Goal: Use online tool/utility: Utilize a website feature to perform a specific function

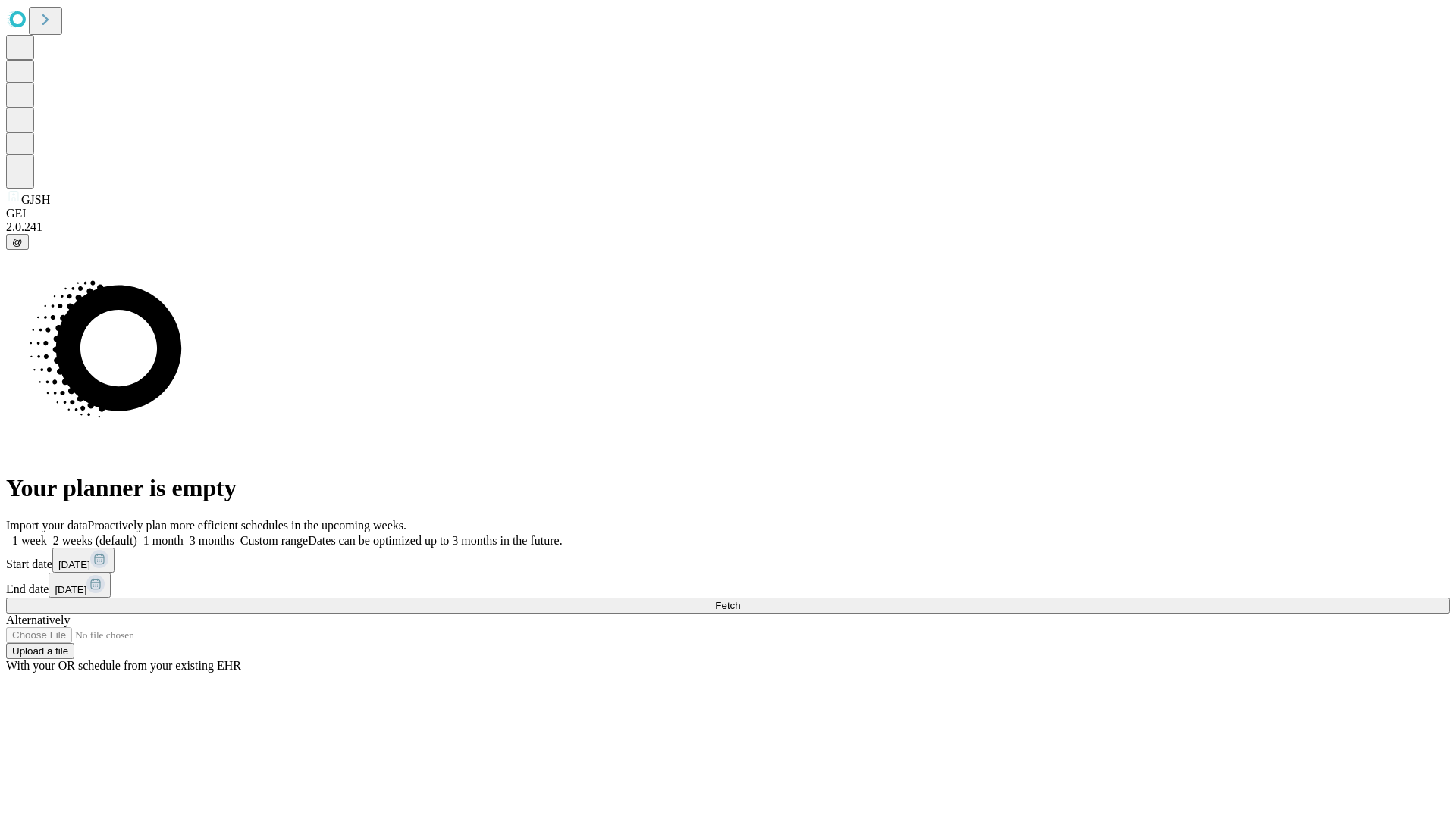
click at [740, 600] on span "Fetch" at bounding box center [728, 606] width 25 height 11
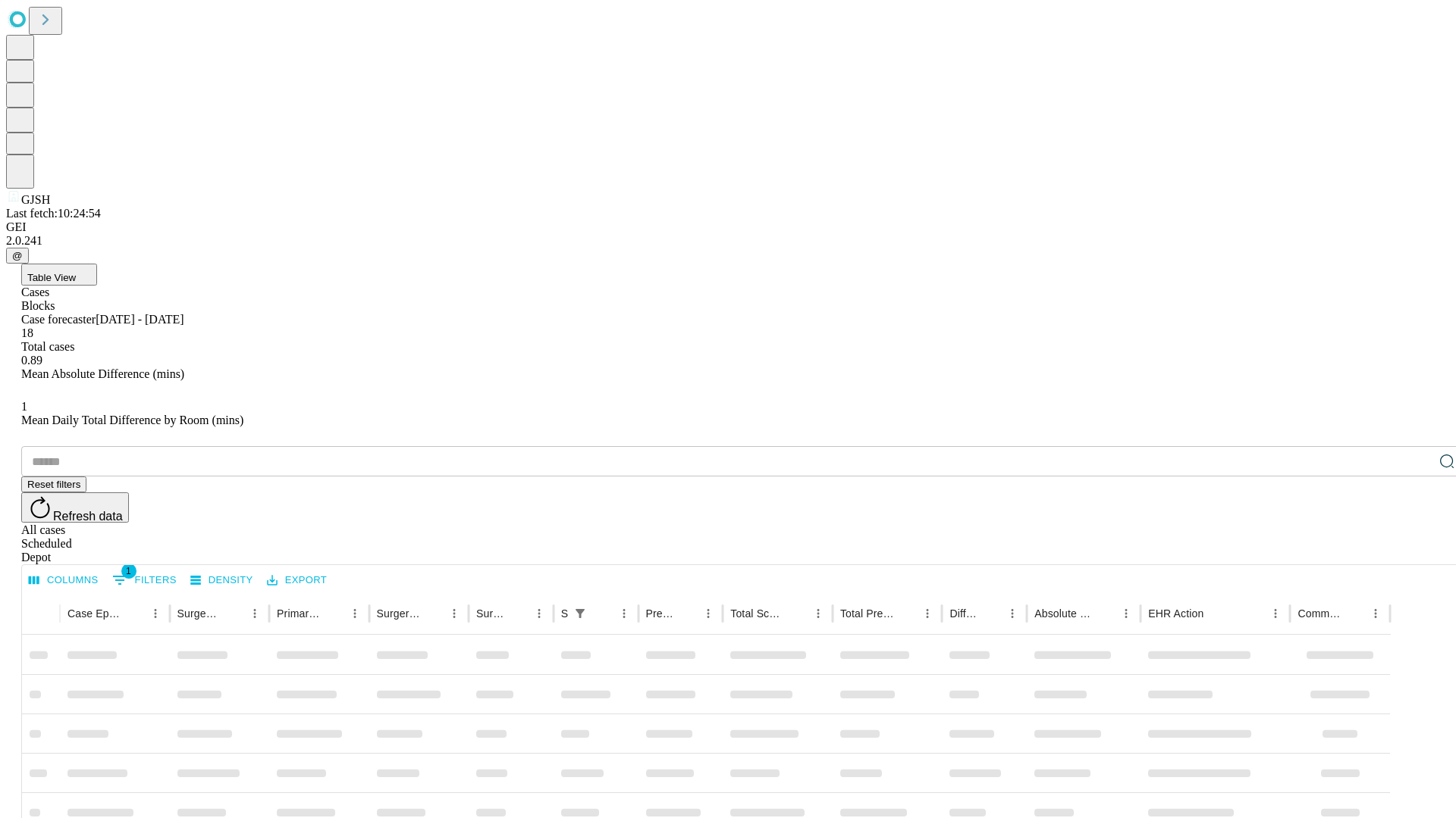
click at [76, 272] on span "Table View" at bounding box center [51, 278] width 49 height 11
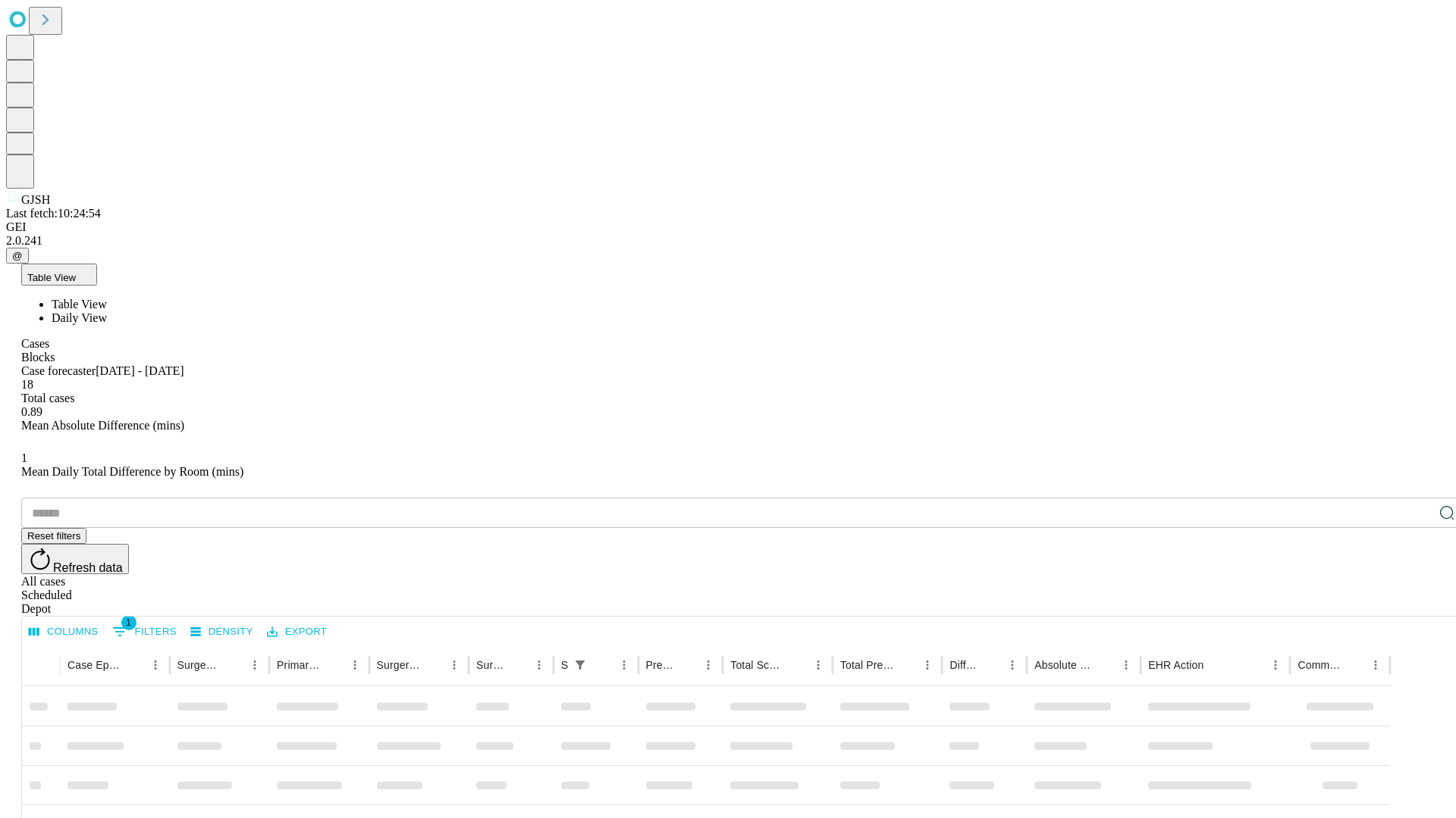
click at [107, 311] on span "Daily View" at bounding box center [78, 317] width 56 height 13
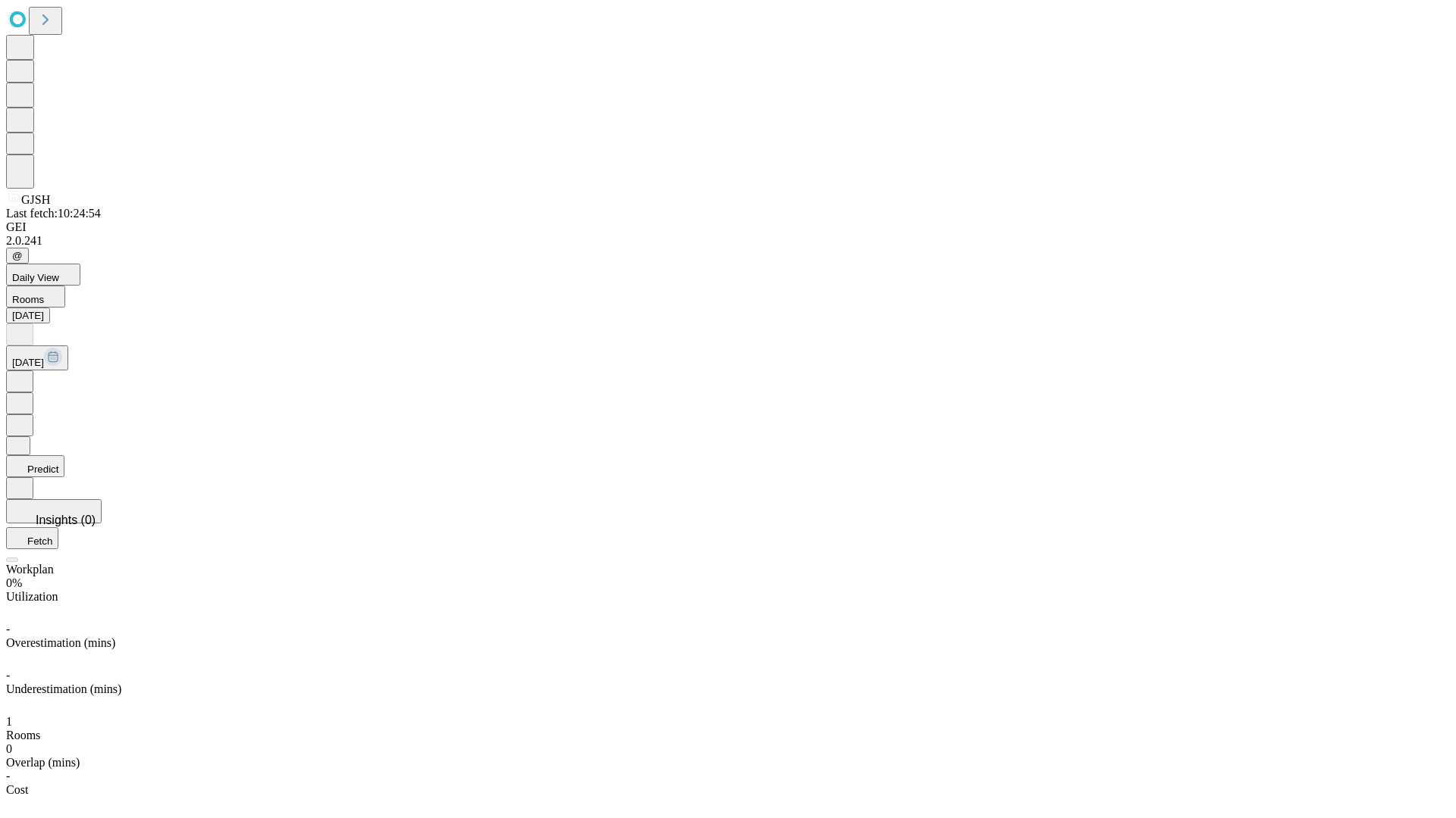
click at [64, 456] on button "Predict" at bounding box center [35, 466] width 58 height 22
